Goal: Task Accomplishment & Management: Manage account settings

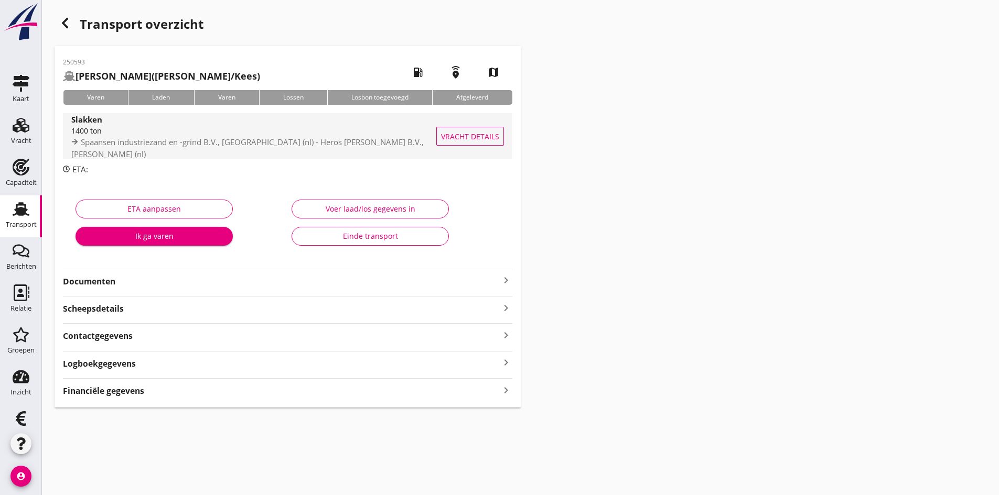
click at [87, 136] on div "1400 ton" at bounding box center [257, 130] width 373 height 11
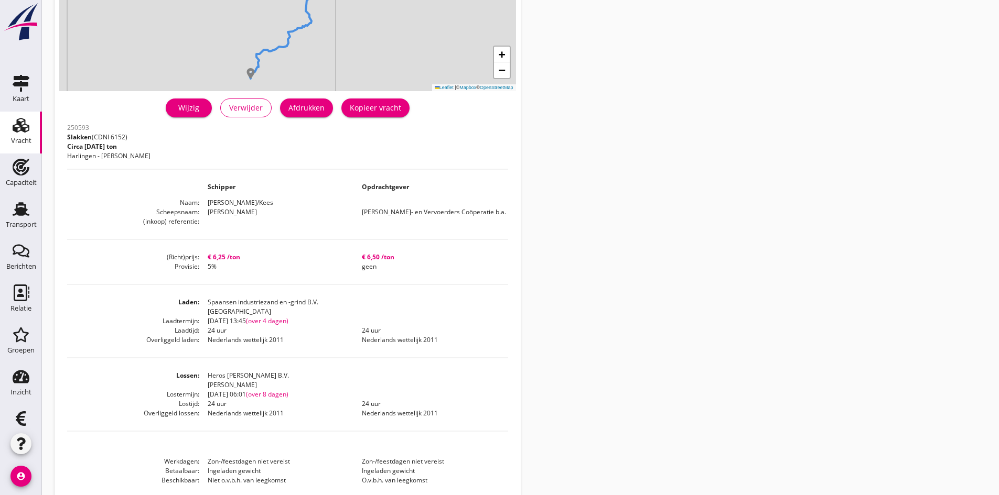
scroll to position [235, 0]
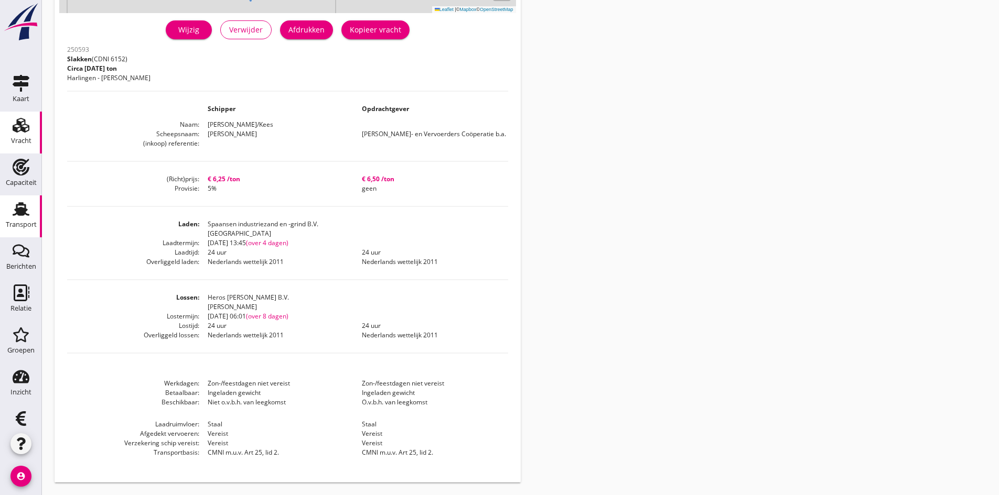
click at [17, 213] on use at bounding box center [21, 209] width 17 height 14
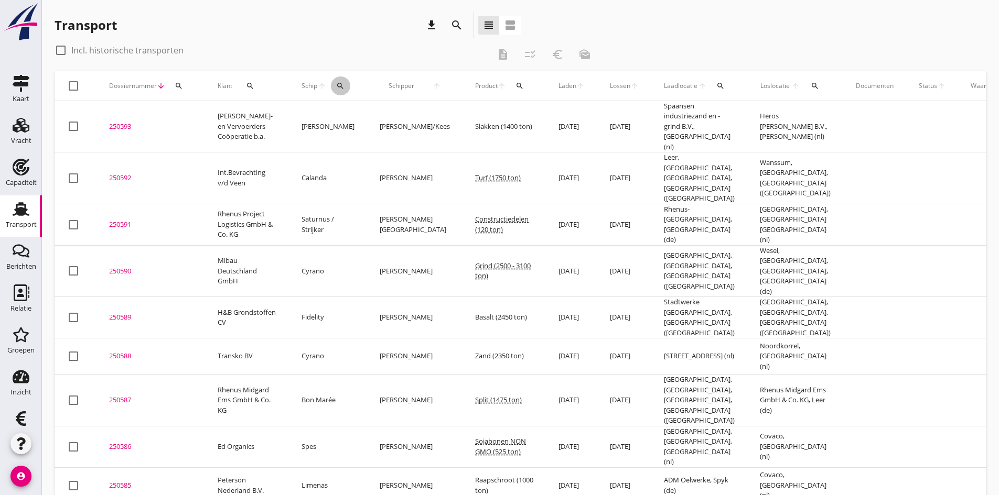
click at [343, 82] on icon "search" at bounding box center [340, 86] width 8 height 8
click at [354, 117] on input "Zoek op (scheeps)naam" at bounding box center [389, 116] width 109 height 17
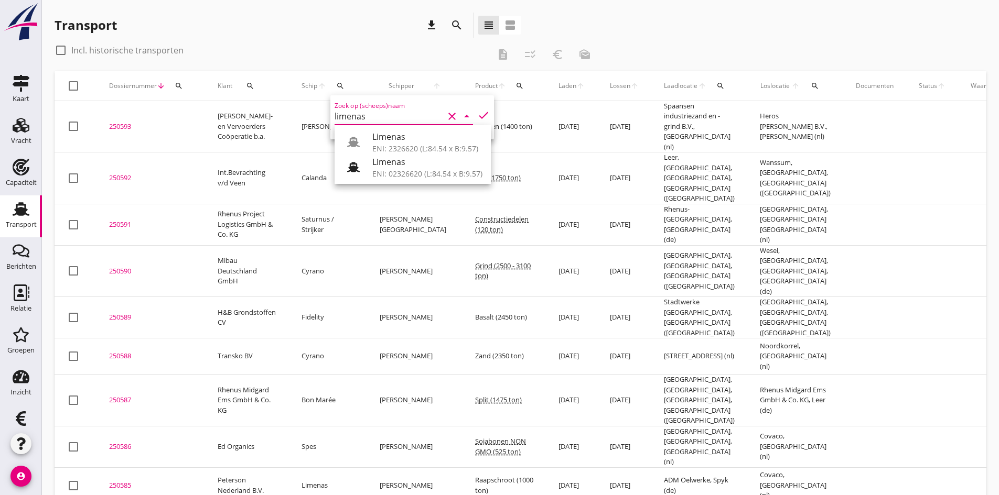
click at [411, 141] on div "Limenas" at bounding box center [427, 137] width 110 height 13
click at [477, 114] on icon "check" at bounding box center [483, 115] width 13 height 13
type input "Limenas"
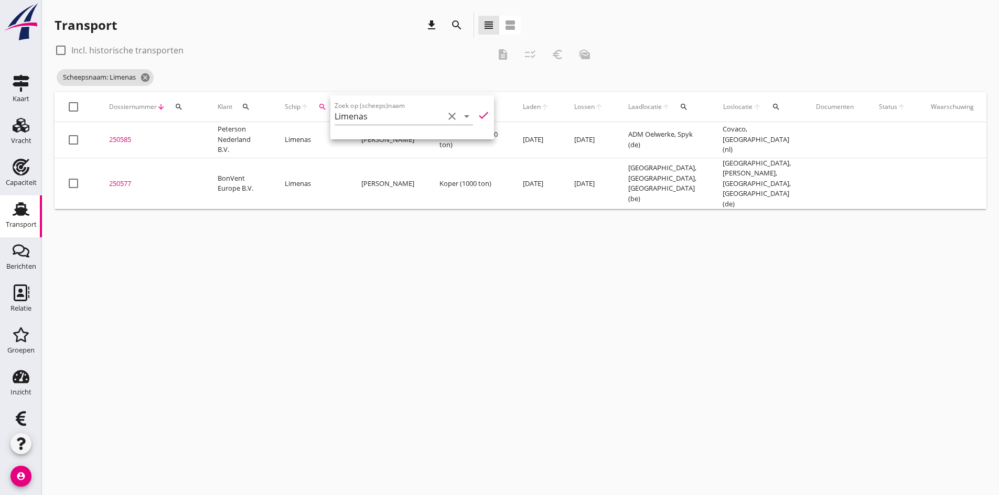
click at [210, 321] on div "cancel You are impersonating another user. Transport download search view_headl…" at bounding box center [520, 247] width 957 height 495
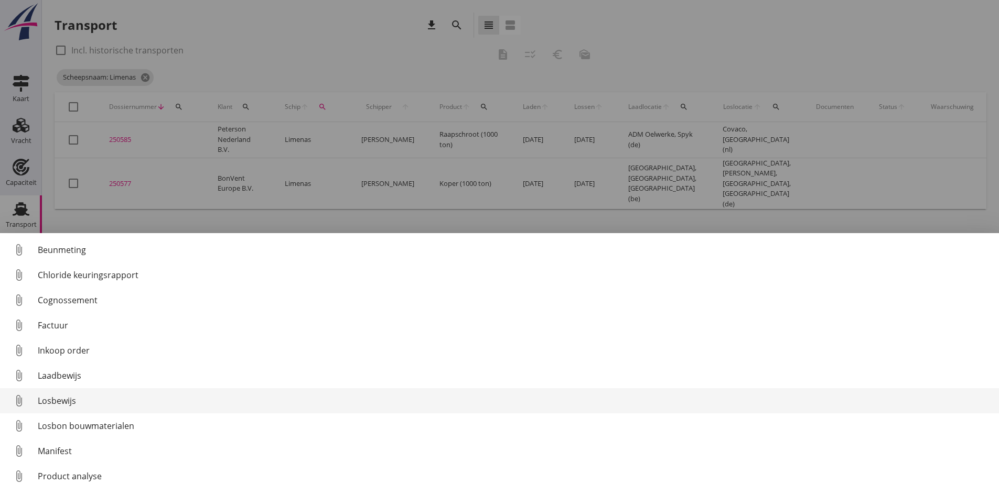
click at [53, 403] on div "Losbewijs" at bounding box center [514, 401] width 953 height 13
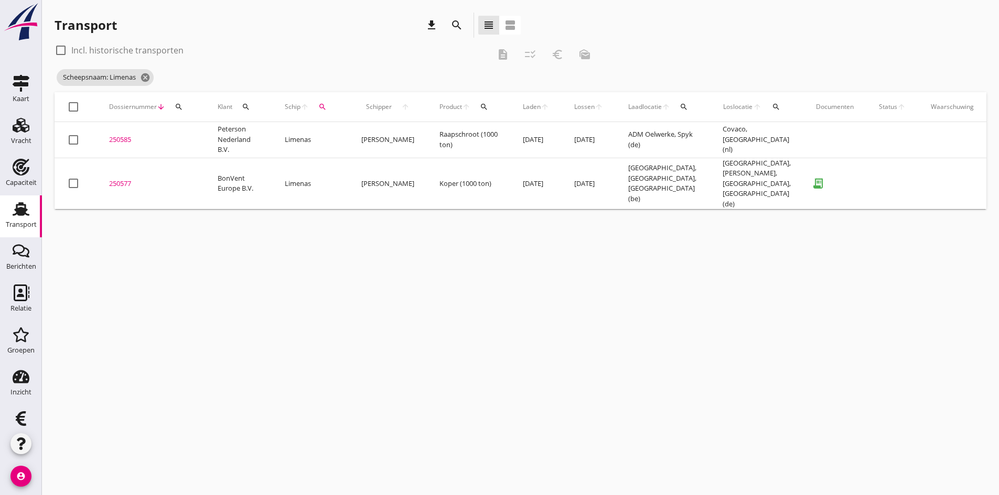
click at [118, 184] on div "250577" at bounding box center [150, 184] width 83 height 10
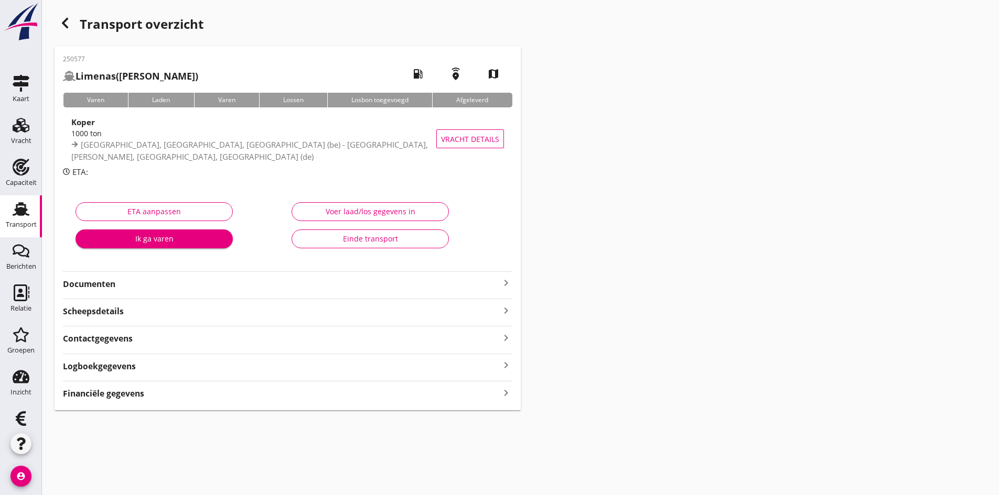
click at [143, 394] on strong "Financiële gegevens" at bounding box center [103, 394] width 81 height 12
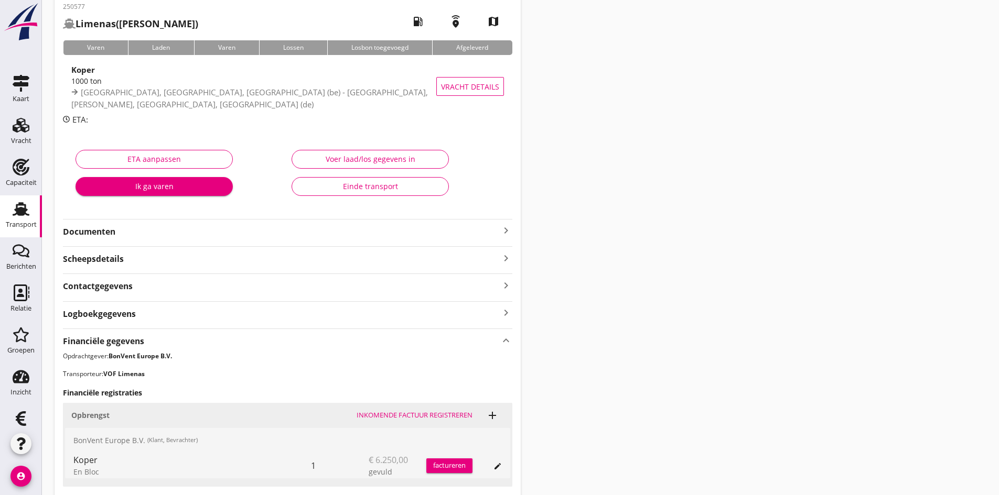
scroll to position [210, 0]
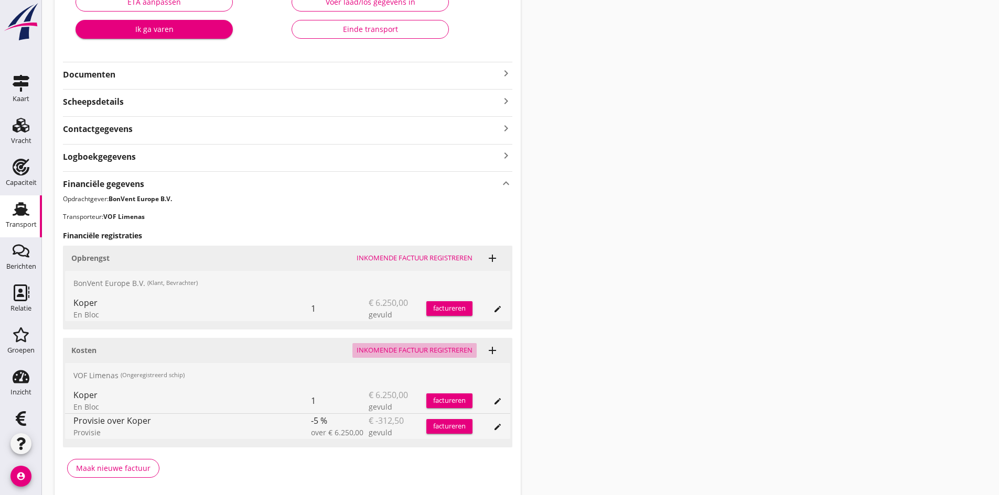
click at [378, 348] on div "Inkomende factuur registreren" at bounding box center [415, 351] width 116 height 10
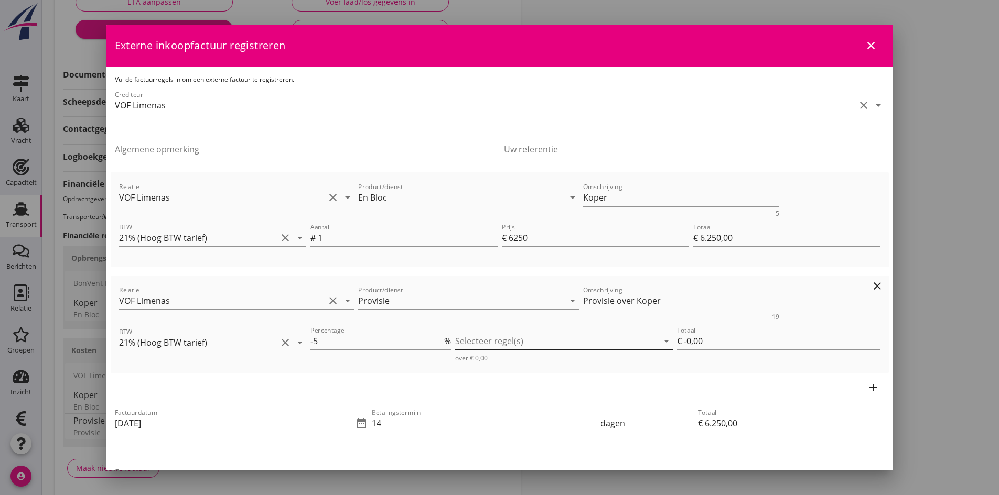
click at [484, 338] on div at bounding box center [556, 341] width 203 height 17
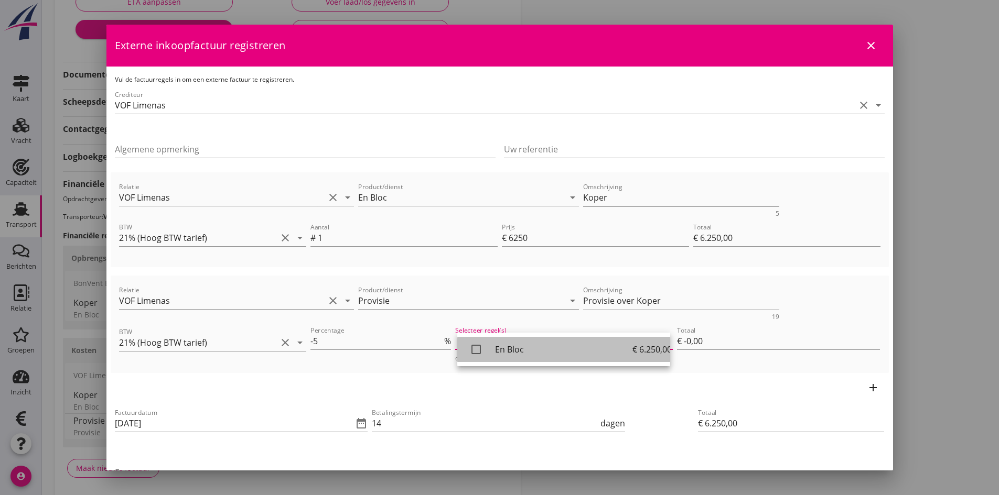
click at [477, 350] on icon "check_box_outline_blank" at bounding box center [476, 349] width 21 height 21
type input "€ -312,50"
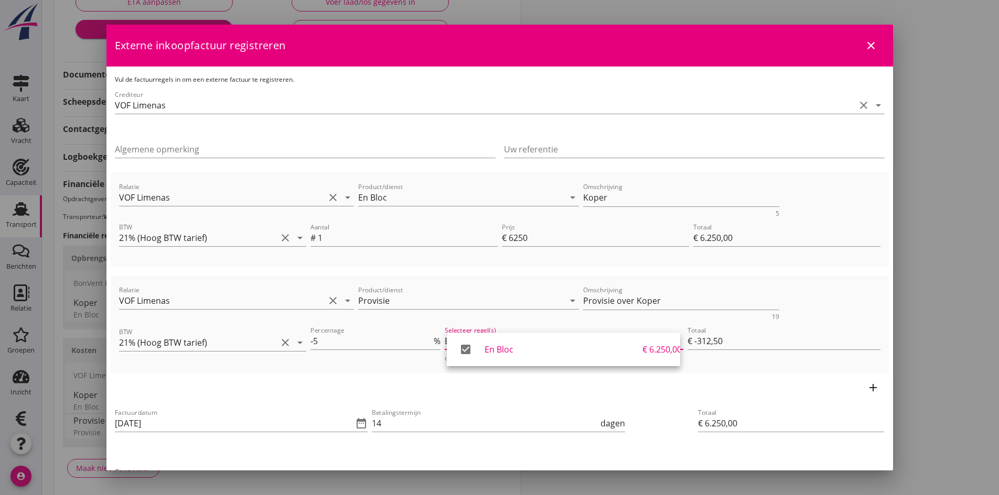
scroll to position [105, 0]
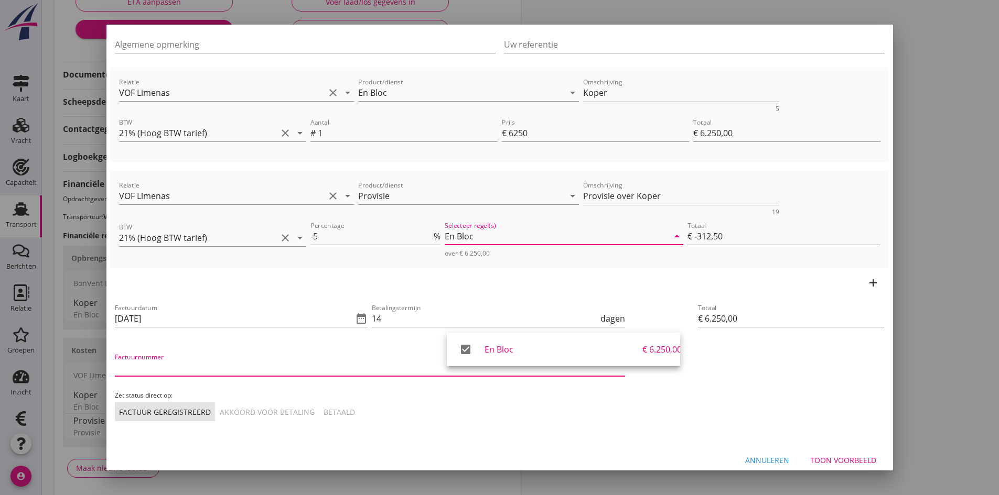
click at [180, 369] on input "Factuurnummer" at bounding box center [370, 368] width 510 height 17
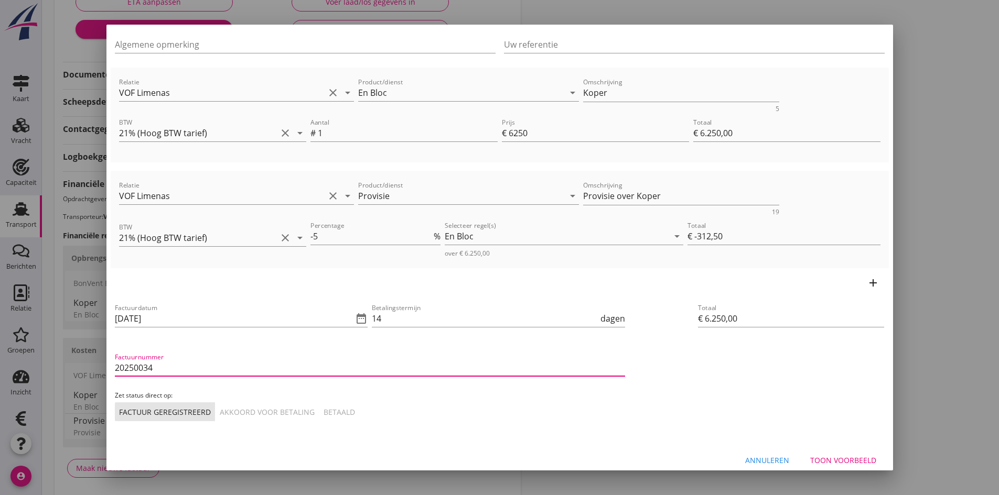
type input "20250034"
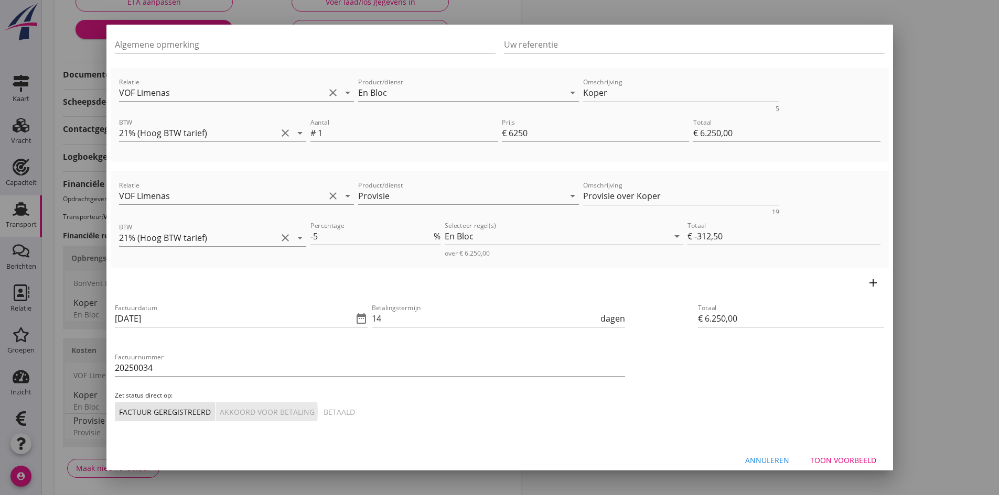
click at [253, 412] on div "Akkoord voor betaling" at bounding box center [267, 412] width 95 height 11
click at [840, 457] on div "Toon voorbeeld" at bounding box center [843, 460] width 66 height 11
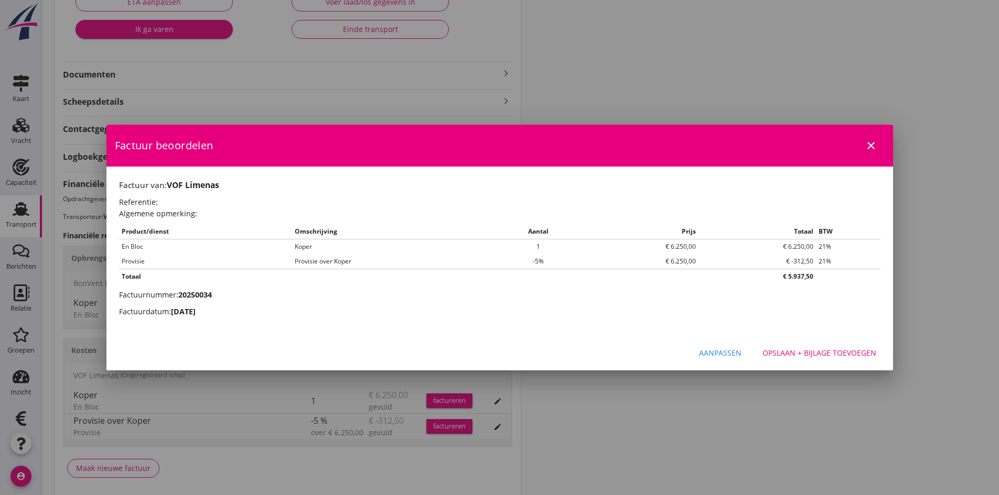
scroll to position [0, 0]
click at [779, 351] on div "Opslaan + bijlage toevoegen" at bounding box center [819, 353] width 114 height 11
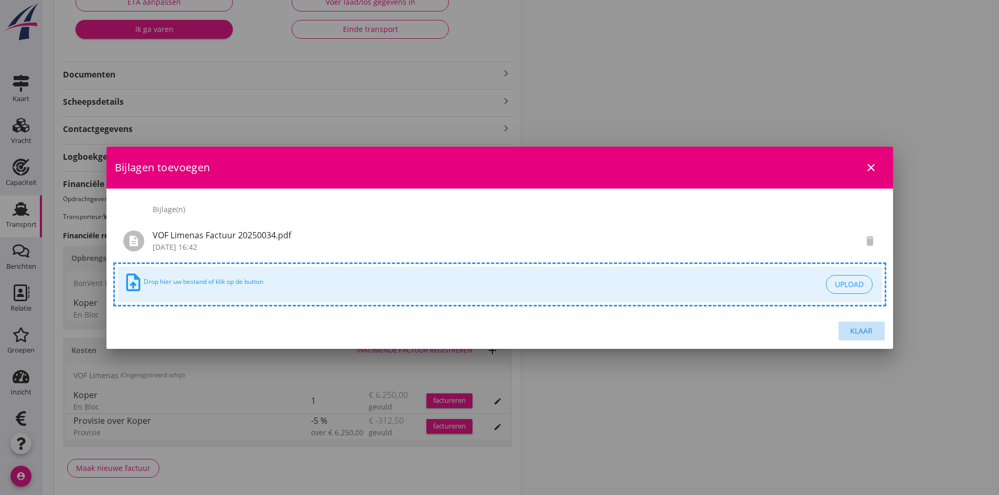
click at [856, 330] on div "Klaar" at bounding box center [861, 331] width 29 height 11
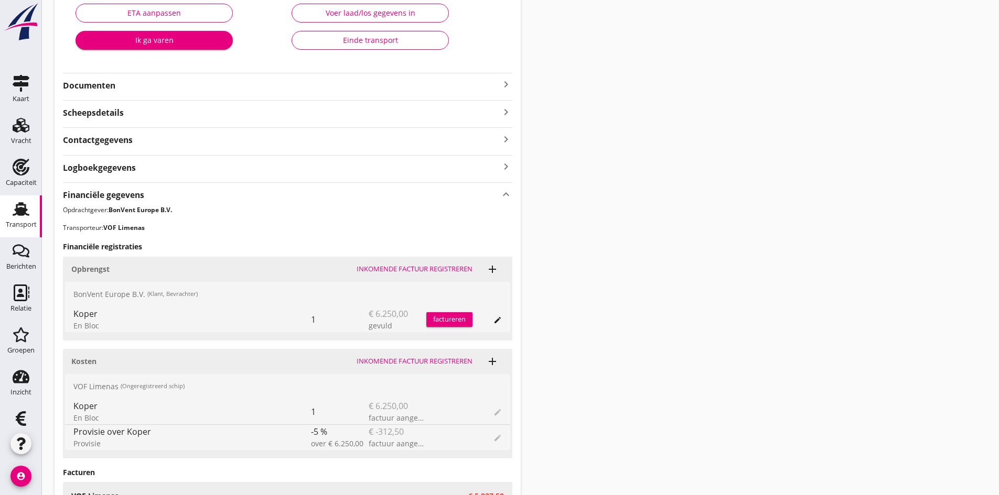
scroll to position [94, 0]
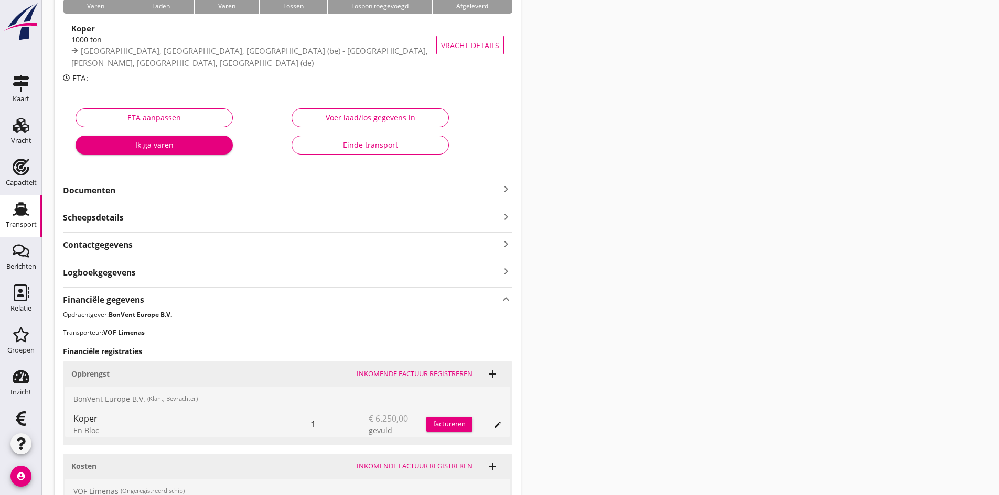
click at [366, 113] on div "Voer laad/los gegevens in" at bounding box center [369, 117] width 139 height 11
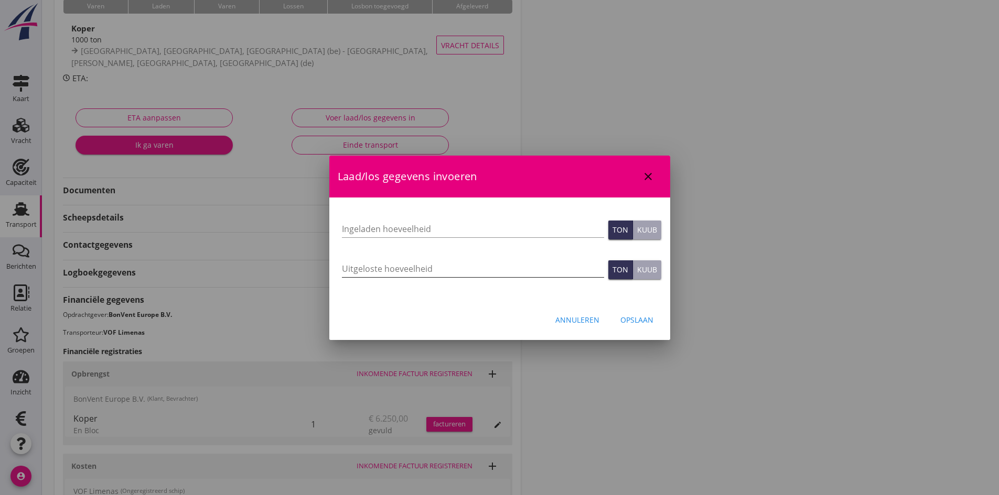
click at [381, 273] on input "Uitgeloste hoeveelheid" at bounding box center [473, 269] width 262 height 17
type input "999"
click at [381, 226] on input "Ingeladen hoeveelheid" at bounding box center [473, 229] width 262 height 17
type input "999"
type input "999.254"
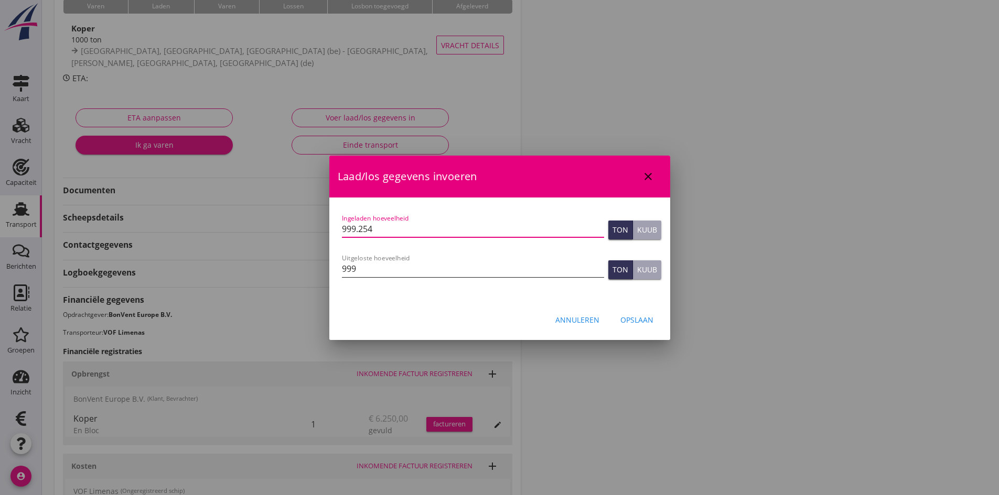
click at [373, 268] on input "999" at bounding box center [473, 269] width 262 height 17
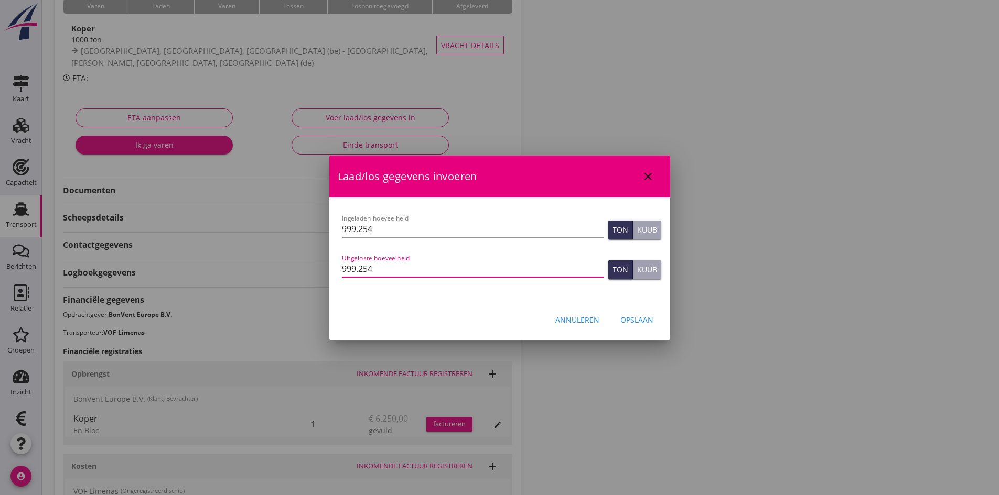
type input "999.254"
click at [635, 320] on div "Opslaan" at bounding box center [636, 320] width 33 height 11
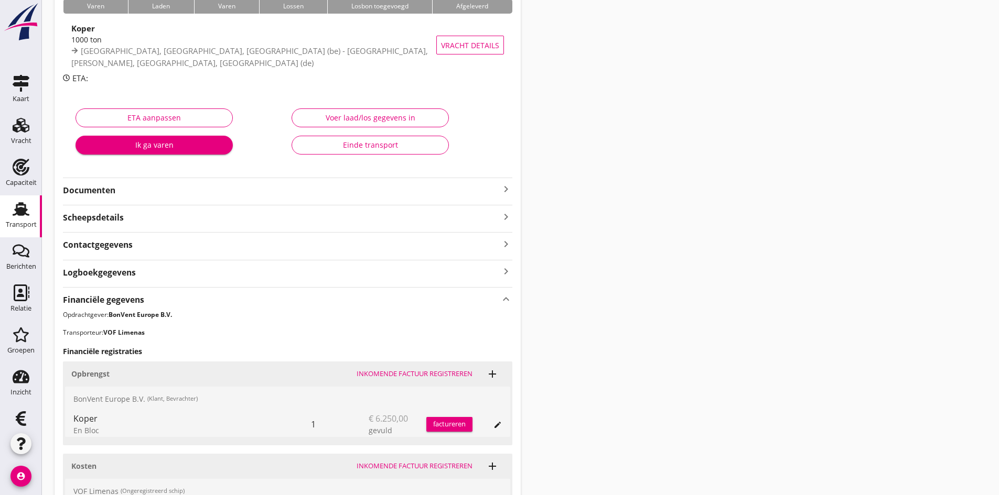
scroll to position [0, 0]
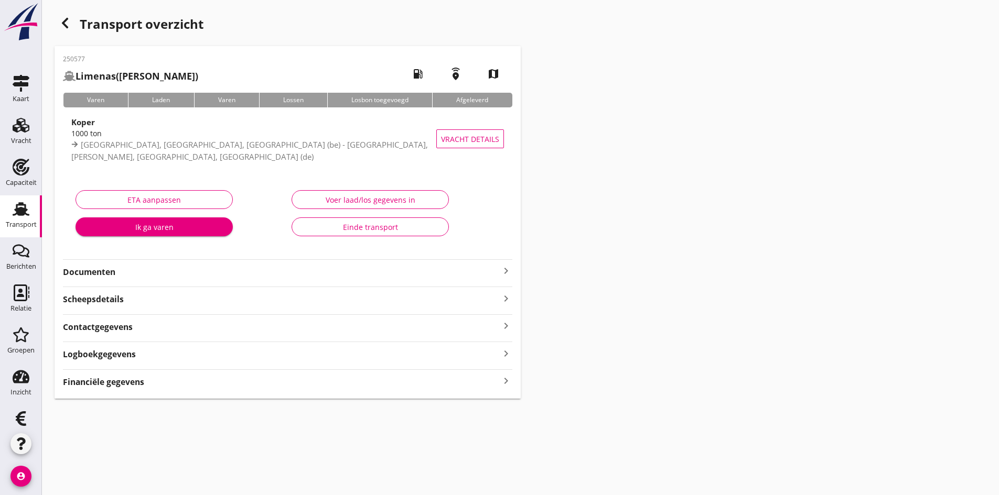
click at [448, 383] on div "Financiële gegevens keyboard_arrow_right" at bounding box center [287, 381] width 449 height 14
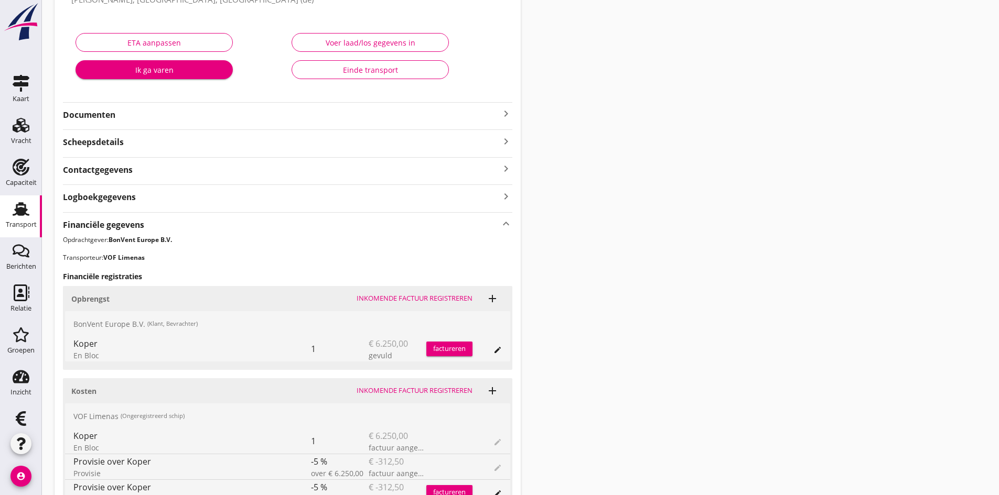
scroll to position [210, 0]
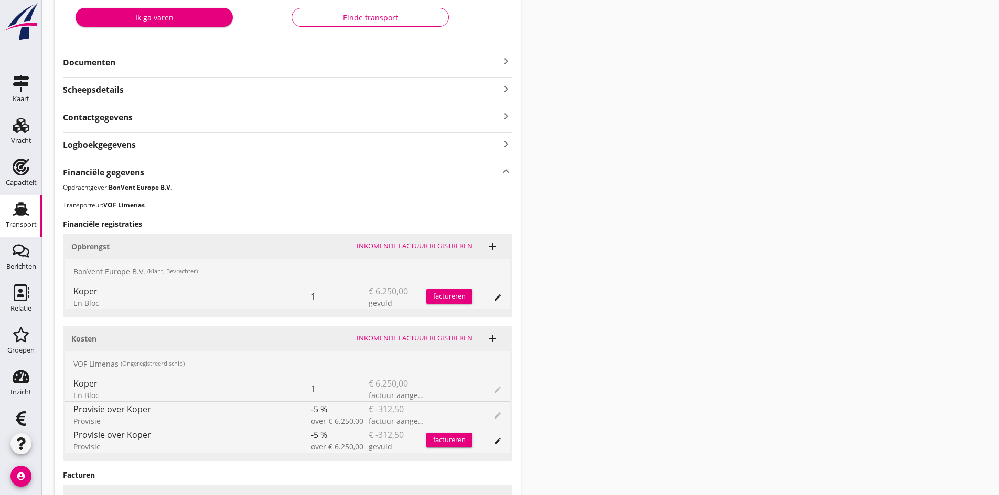
click at [443, 298] on div "factureren" at bounding box center [449, 297] width 46 height 10
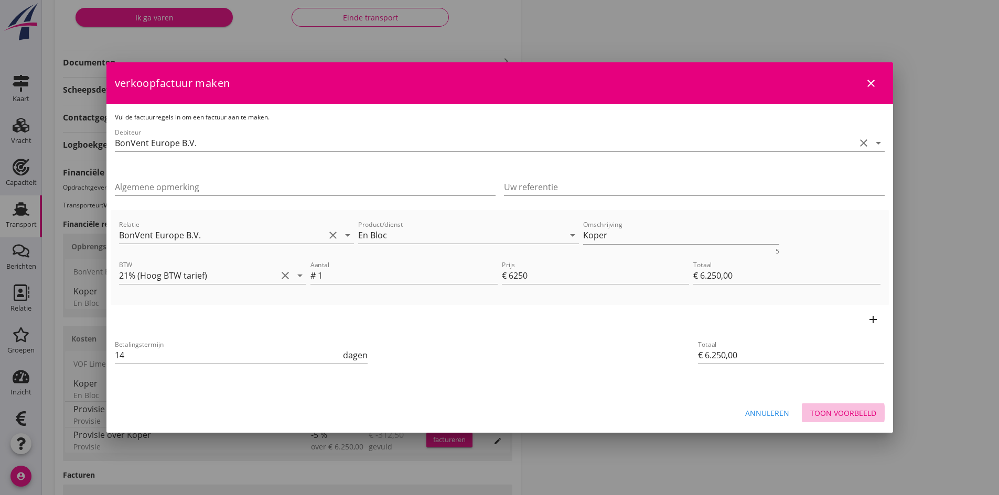
click at [824, 415] on div "Toon voorbeeld" at bounding box center [843, 413] width 66 height 11
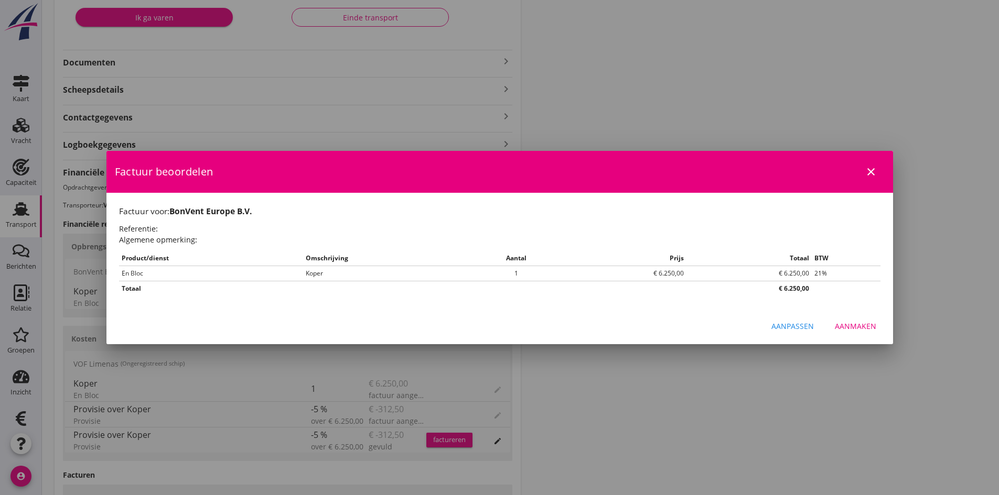
click at [837, 325] on div "Aanmaken" at bounding box center [855, 326] width 41 height 11
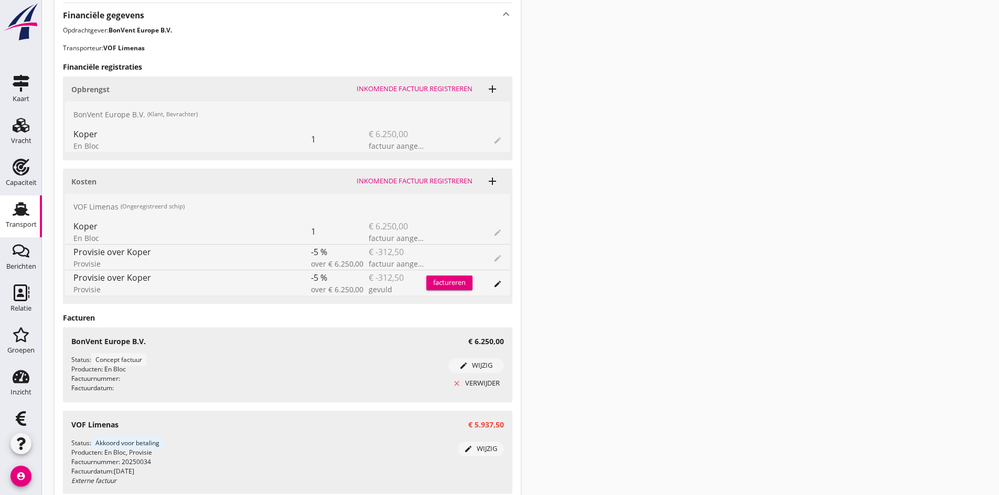
scroll to position [453, 0]
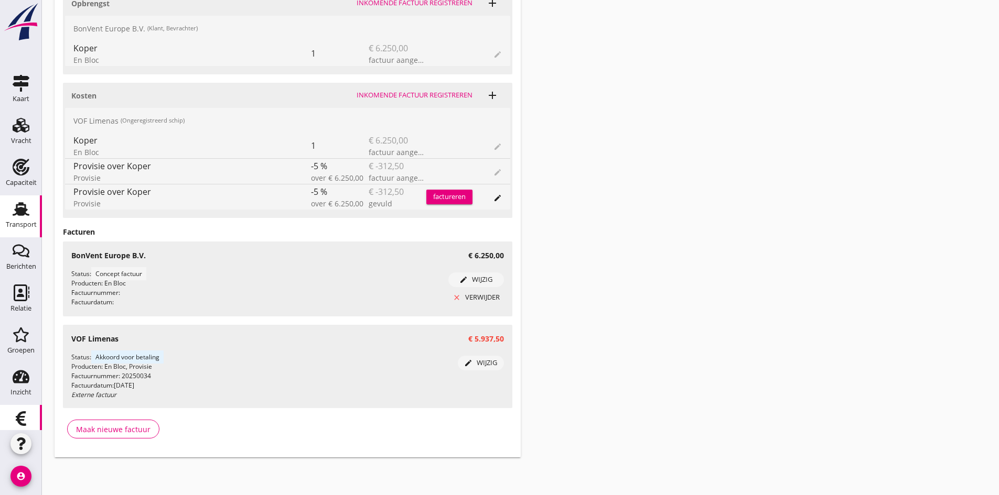
click at [19, 418] on use at bounding box center [21, 419] width 10 height 15
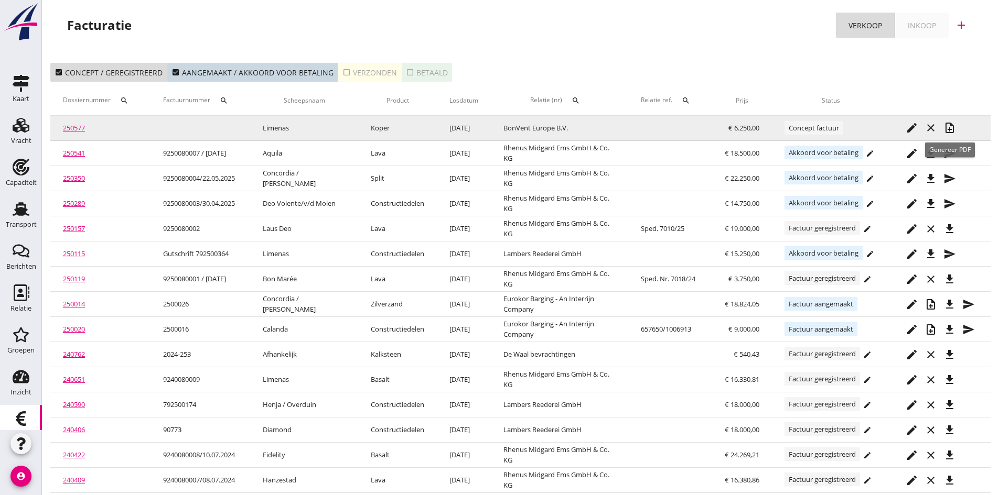
click at [947, 123] on icon "note_add" at bounding box center [949, 128] width 13 height 13
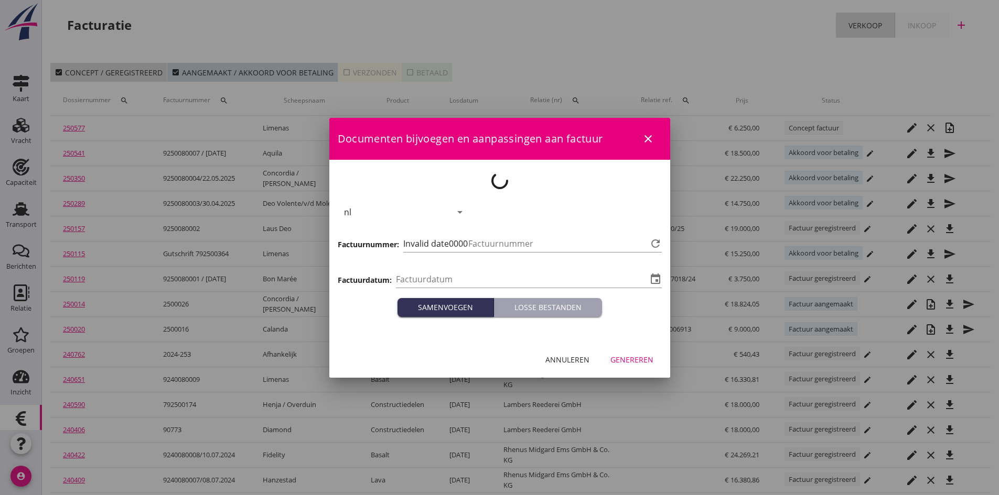
type input "[DATE]"
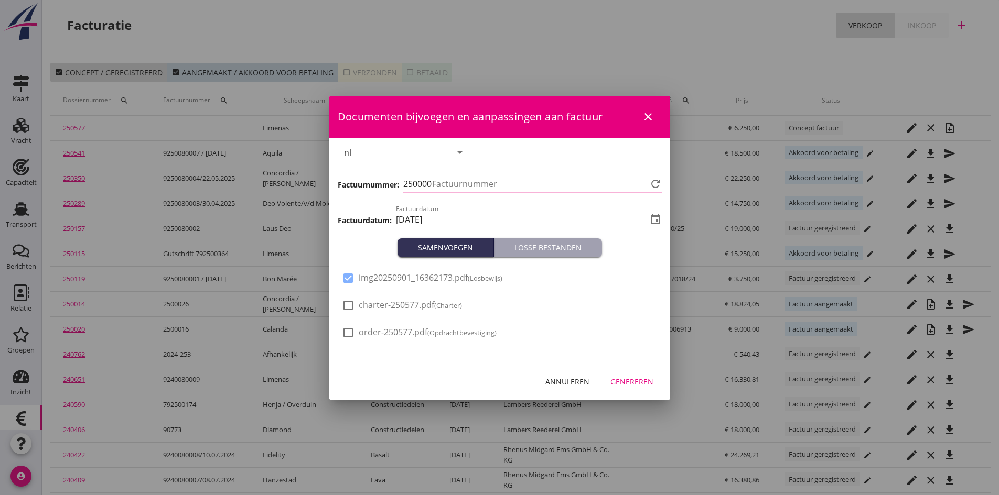
type input "727"
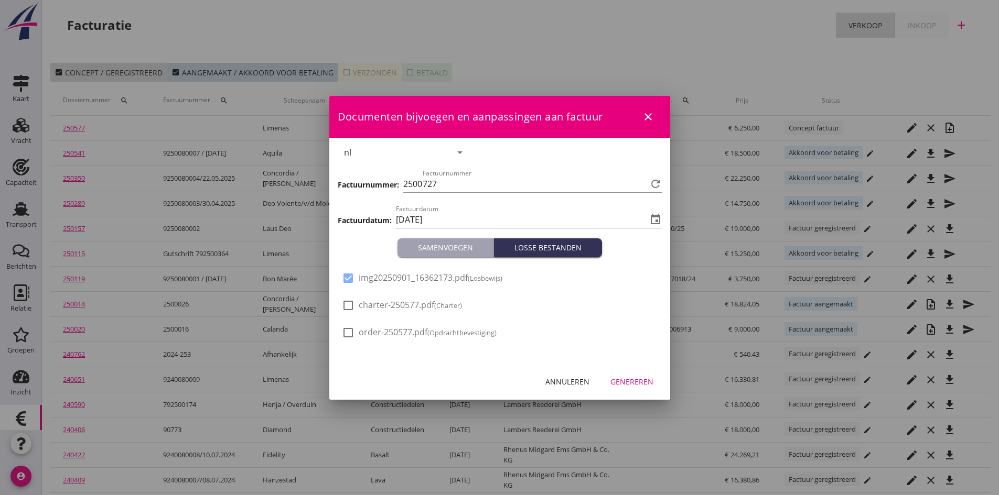
click at [619, 379] on div "Genereren" at bounding box center [631, 381] width 43 height 11
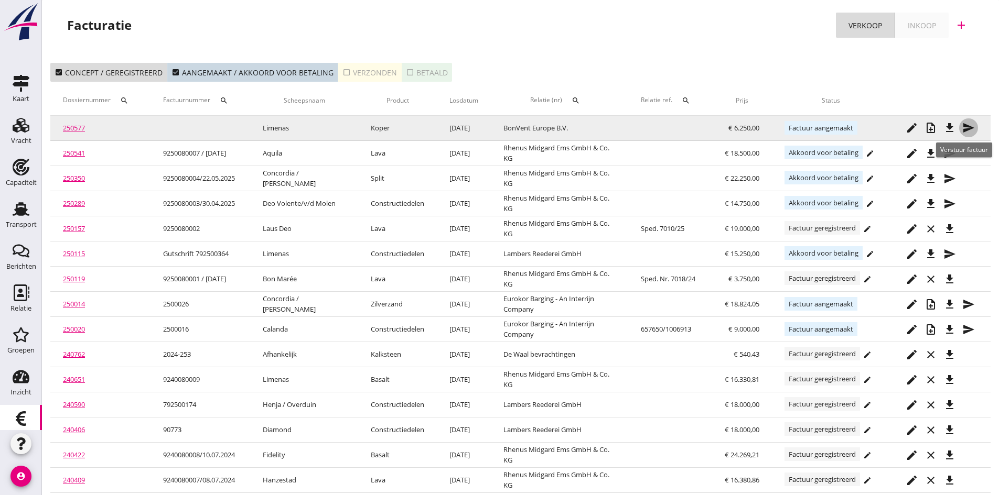
click at [964, 124] on icon "send" at bounding box center [968, 128] width 13 height 13
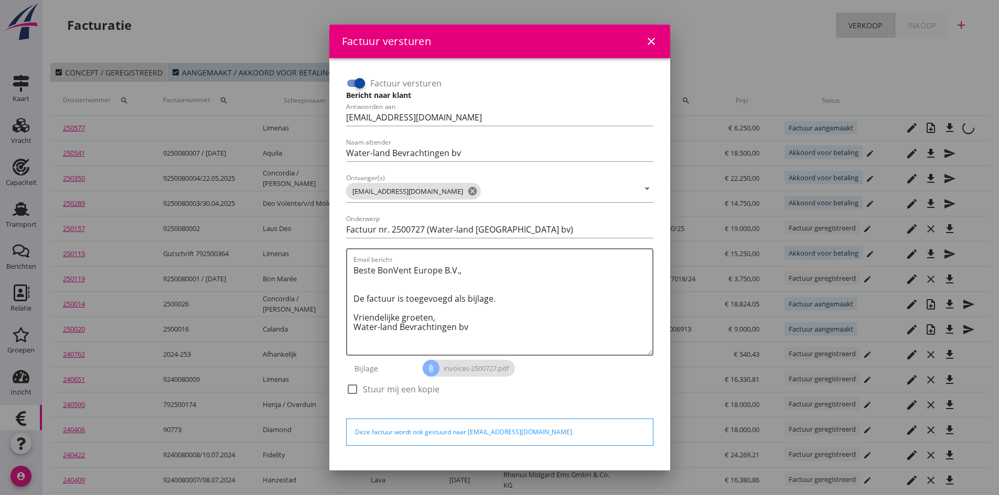
scroll to position [30, 0]
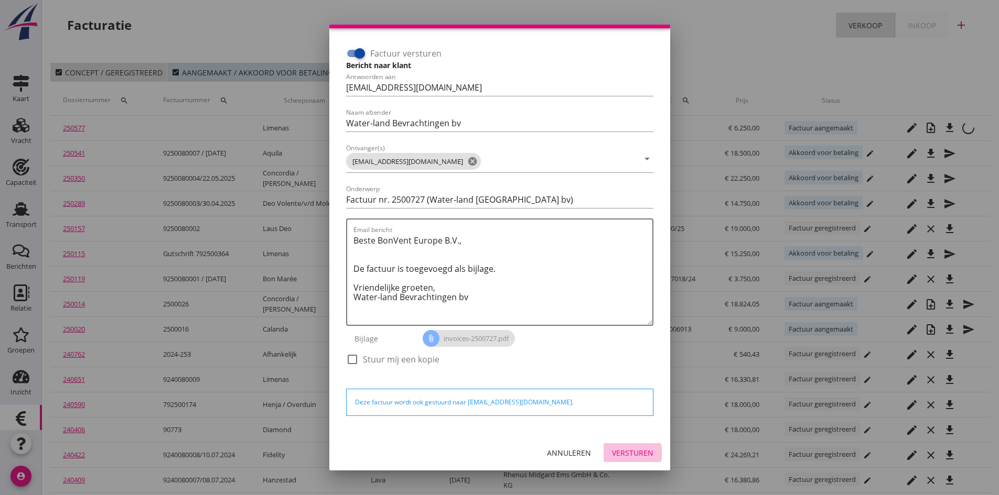
click at [623, 455] on div "Versturen" at bounding box center [632, 453] width 41 height 11
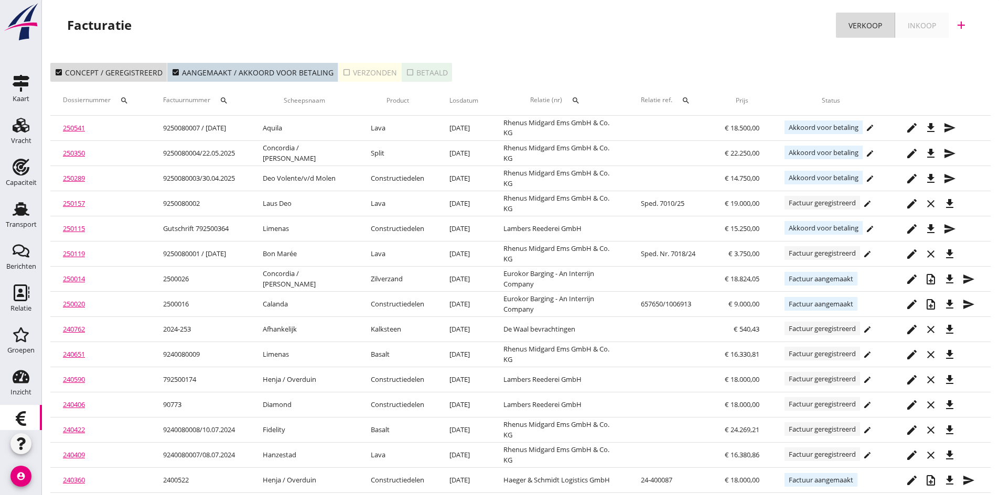
click at [374, 71] on div "check_box_outline_blank Verzonden" at bounding box center [369, 72] width 55 height 11
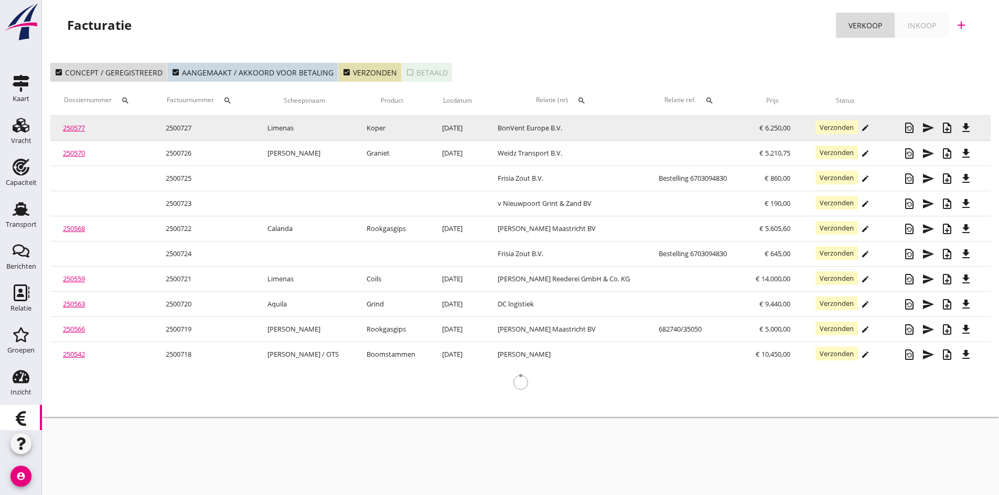
click at [70, 129] on link "250577" at bounding box center [74, 127] width 22 height 9
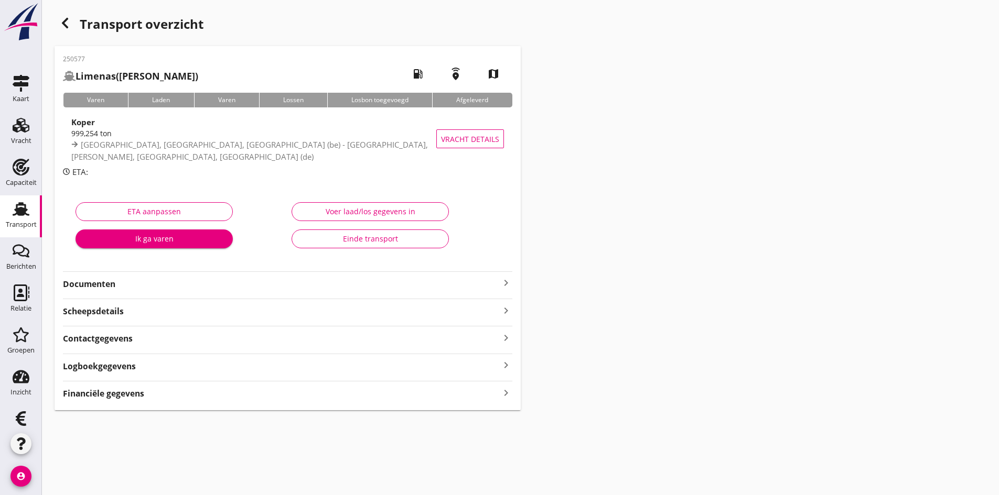
click at [89, 285] on strong "Documenten" at bounding box center [281, 284] width 437 height 12
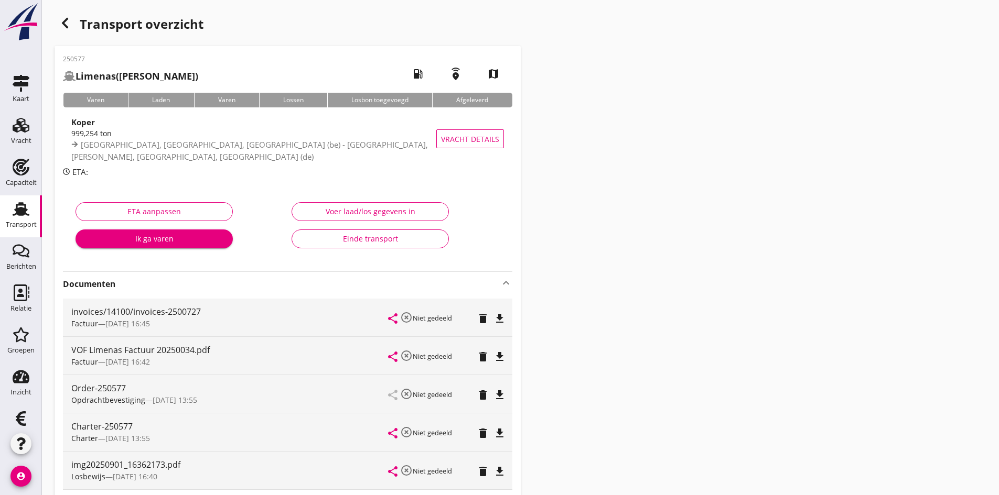
scroll to position [52, 0]
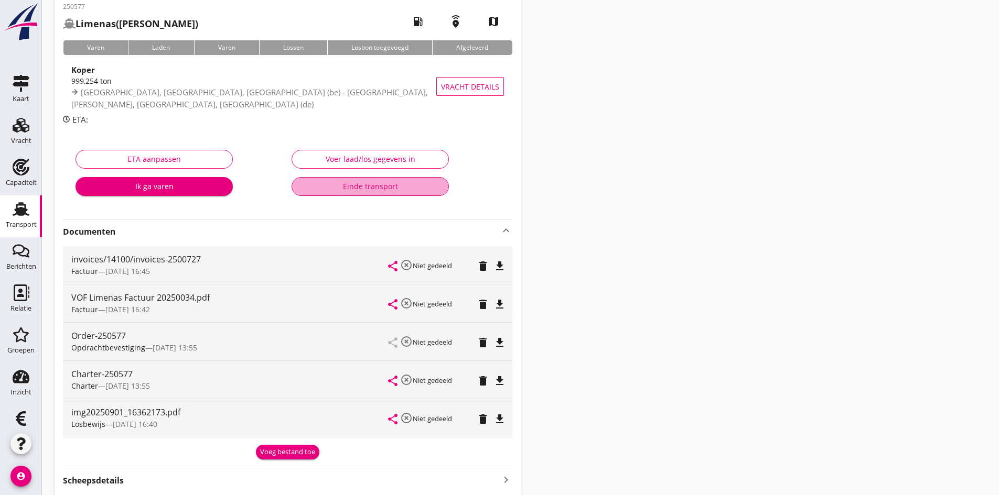
click at [354, 186] on div "Einde transport" at bounding box center [369, 186] width 139 height 11
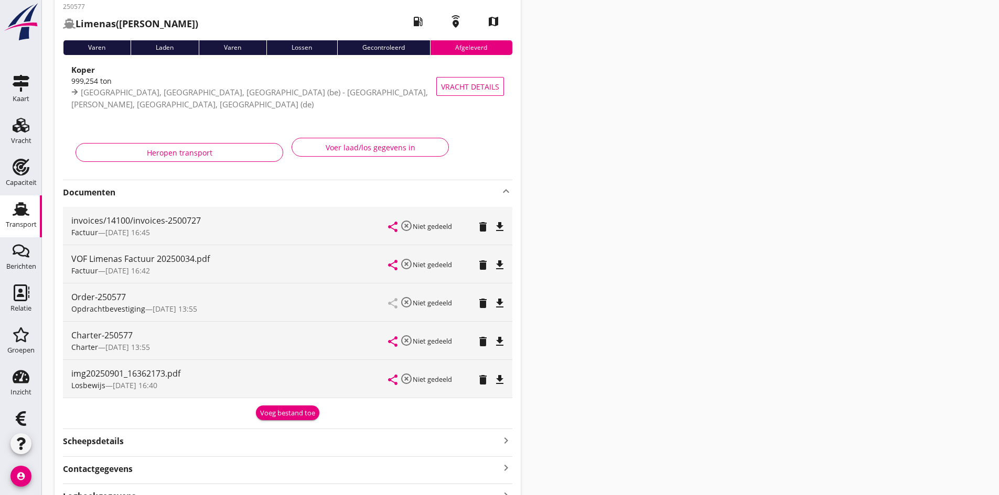
click at [18, 205] on use at bounding box center [21, 209] width 17 height 14
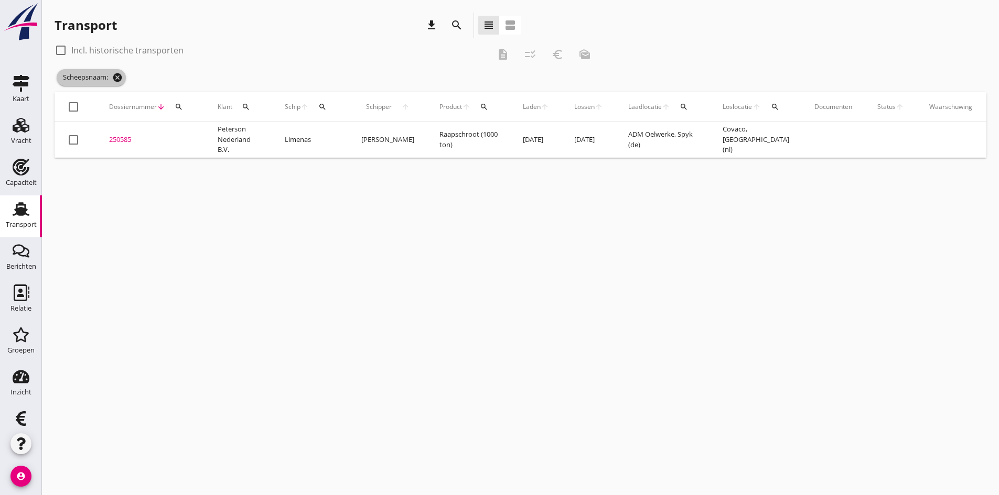
click at [117, 79] on icon "cancel" at bounding box center [117, 77] width 10 height 10
